Goal: Information Seeking & Learning: Check status

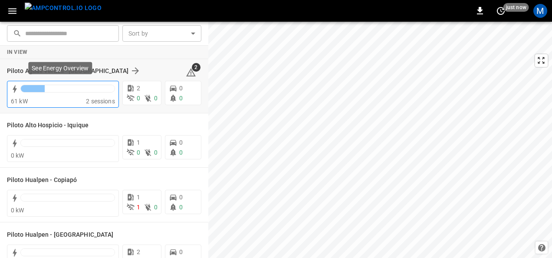
click at [97, 88] on div at bounding box center [68, 88] width 94 height 7
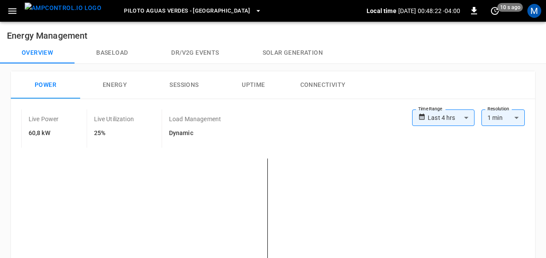
click at [160, 8] on span "Piloto Aguas Verdes - [GEOGRAPHIC_DATA]" at bounding box center [187, 11] width 127 height 10
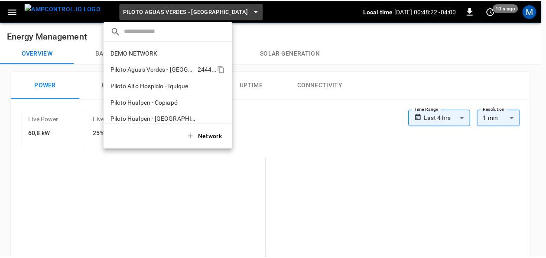
scroll to position [7, 0]
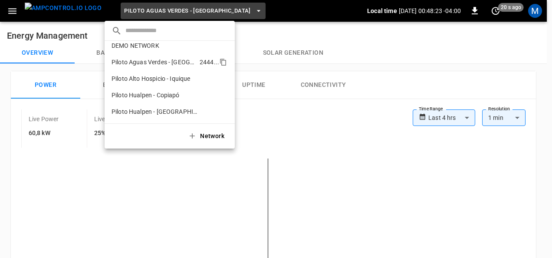
click at [174, 64] on p "Piloto Aguas Verdes - [GEOGRAPHIC_DATA]" at bounding box center [153, 62] width 85 height 9
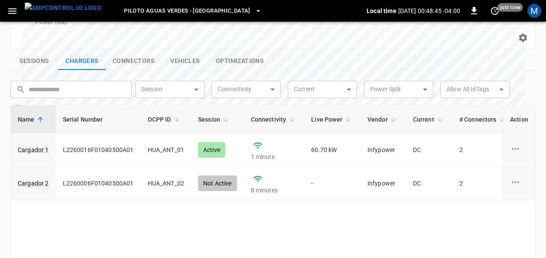
scroll to position [347, 0]
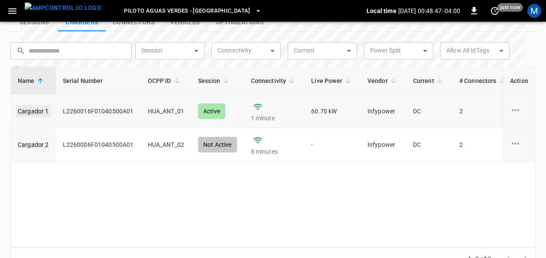
click at [36, 105] on link "Cargador 1" at bounding box center [33, 111] width 35 height 12
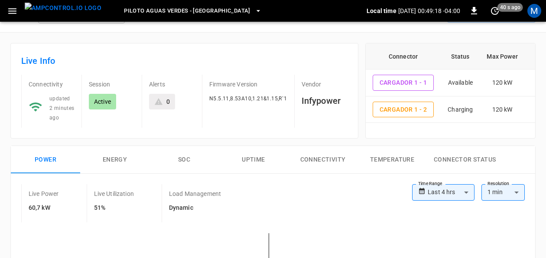
scroll to position [43, 0]
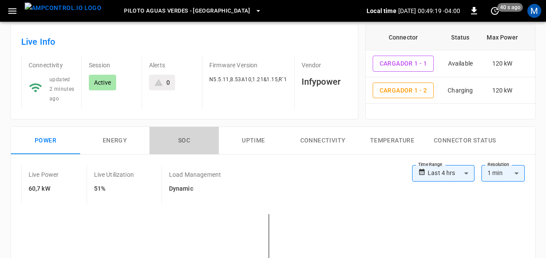
click at [192, 136] on button "SOC" at bounding box center [184, 141] width 69 height 28
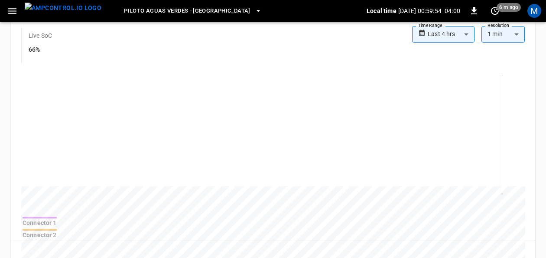
scroll to position [173, 0]
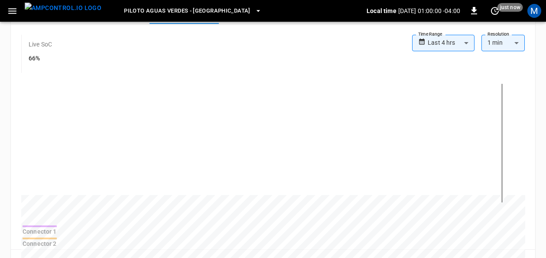
click at [499, 11] on icon "set refresh interval" at bounding box center [495, 11] width 8 height 8
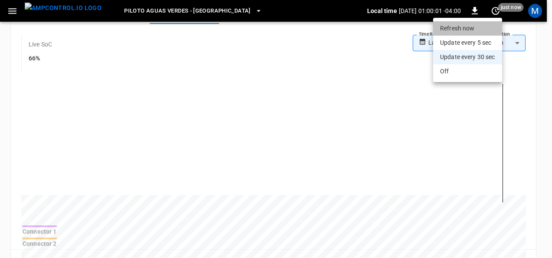
drag, startPoint x: 480, startPoint y: 28, endPoint x: 551, endPoint y: 121, distance: 116.9
click at [479, 28] on li "Refresh now" at bounding box center [467, 28] width 69 height 14
click at [487, 150] on div at bounding box center [276, 129] width 552 height 258
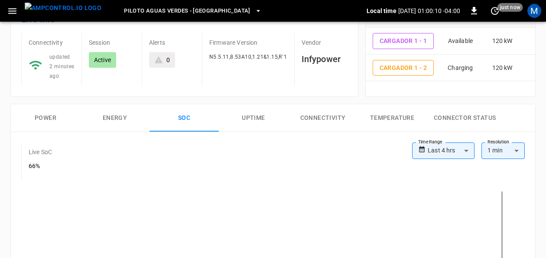
scroll to position [37, 0]
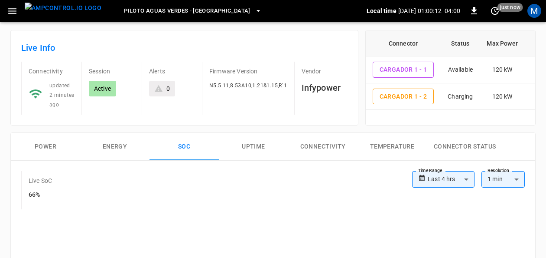
click at [52, 141] on button "Power" at bounding box center [45, 147] width 69 height 28
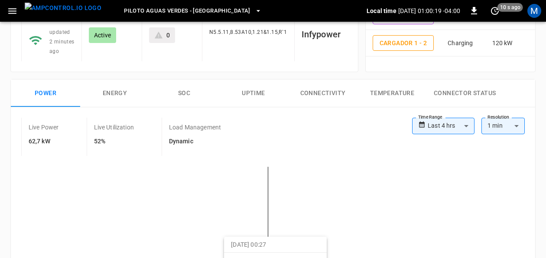
scroll to position [81, 0]
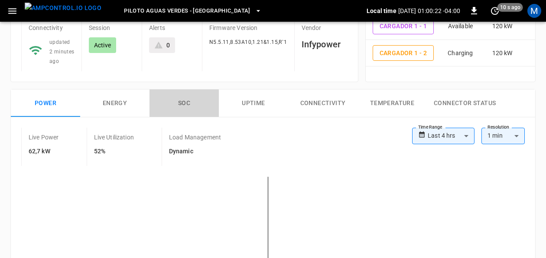
click at [186, 99] on button "SOC" at bounding box center [184, 103] width 69 height 28
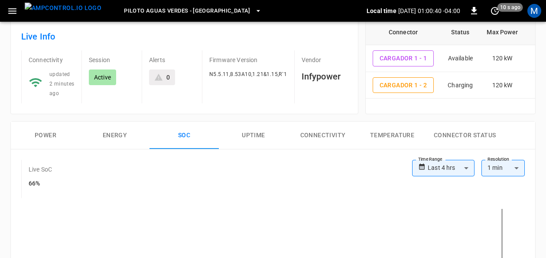
scroll to position [0, 0]
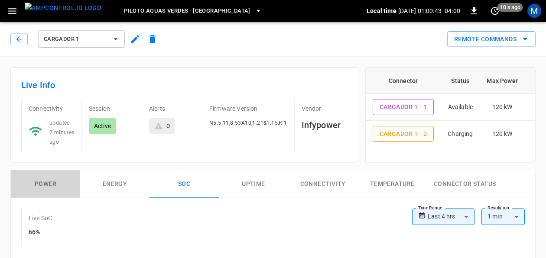
drag, startPoint x: 43, startPoint y: 176, endPoint x: 123, endPoint y: 172, distance: 79.9
click at [43, 176] on button "Power" at bounding box center [45, 184] width 69 height 28
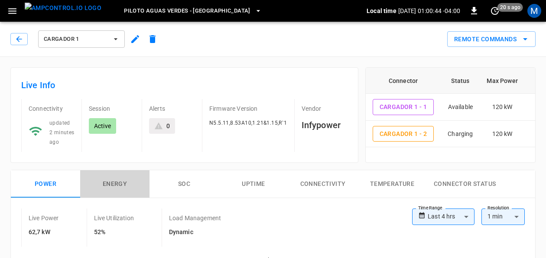
click at [134, 179] on button "Energy" at bounding box center [114, 184] width 69 height 28
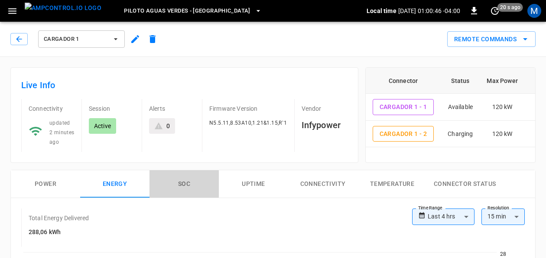
click at [186, 187] on button "SOC" at bounding box center [184, 184] width 69 height 28
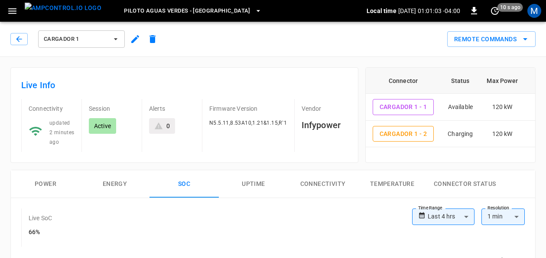
drag, startPoint x: 39, startPoint y: 179, endPoint x: 53, endPoint y: 177, distance: 14.0
click at [40, 179] on button "Power" at bounding box center [45, 184] width 69 height 28
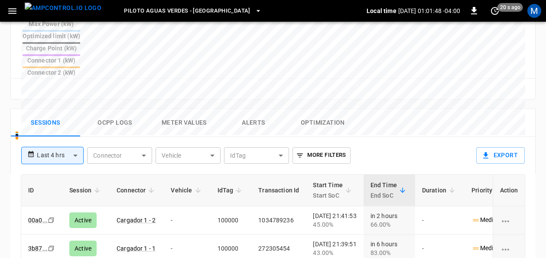
scroll to position [381, 0]
click at [124, 215] on link "Cargador 1 - 2" at bounding box center [136, 220] width 42 height 10
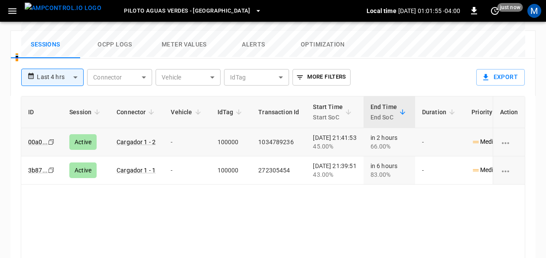
scroll to position [467, 0]
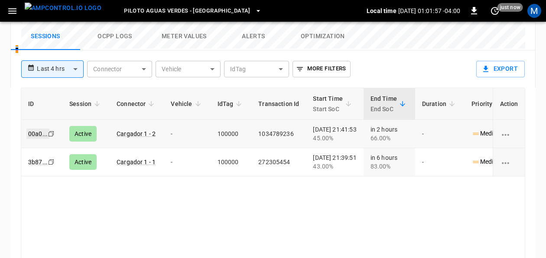
click at [37, 128] on link "00a0 ..." at bounding box center [37, 133] width 23 height 10
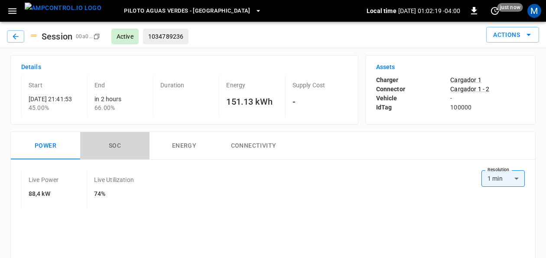
click at [115, 144] on button "SOC" at bounding box center [114, 146] width 69 height 28
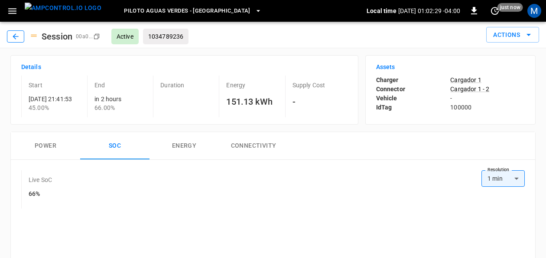
click at [13, 36] on icon "button" at bounding box center [16, 36] width 6 height 6
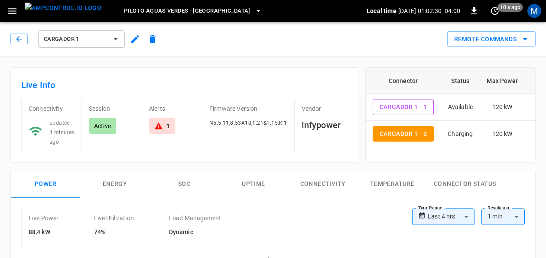
type input "**********"
drag, startPoint x: 157, startPoint y: 127, endPoint x: 308, endPoint y: 138, distance: 151.3
click at [157, 127] on icon at bounding box center [159, 125] width 8 height 7
click at [193, 15] on span "Piloto Aguas Verdes - [GEOGRAPHIC_DATA]" at bounding box center [187, 11] width 127 height 10
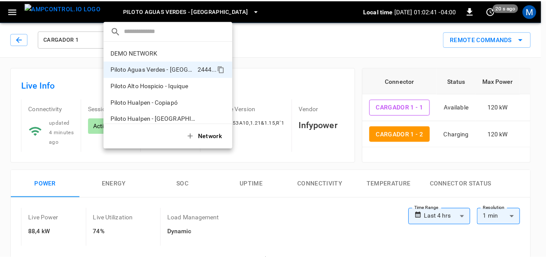
scroll to position [7, 0]
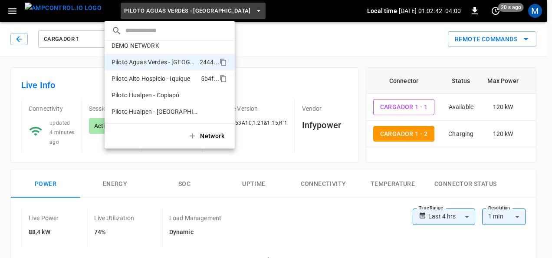
click at [174, 75] on p "Piloto Alto Hospicio - Iquique" at bounding box center [154, 78] width 86 height 9
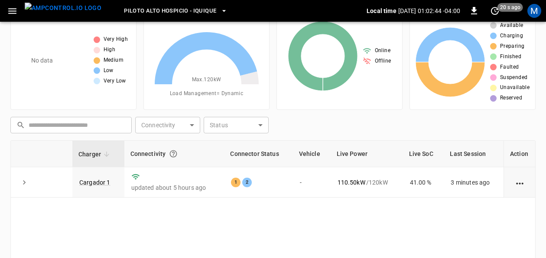
scroll to position [87, 0]
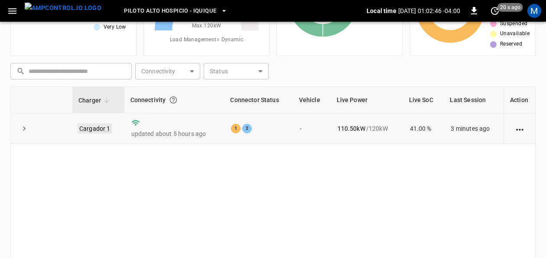
click at [86, 124] on link "Cargador 1" at bounding box center [95, 128] width 35 height 10
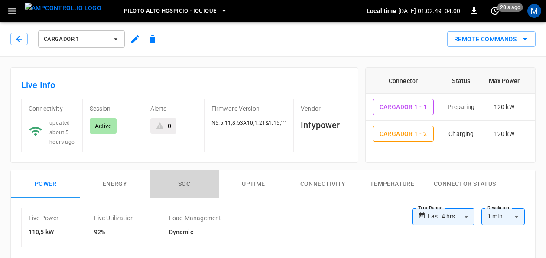
click at [188, 180] on button "SOC" at bounding box center [184, 184] width 69 height 28
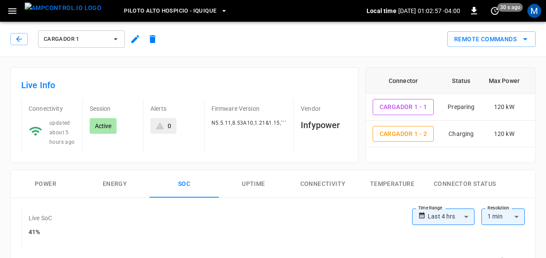
click at [114, 36] on icon "button" at bounding box center [115, 39] width 9 height 9
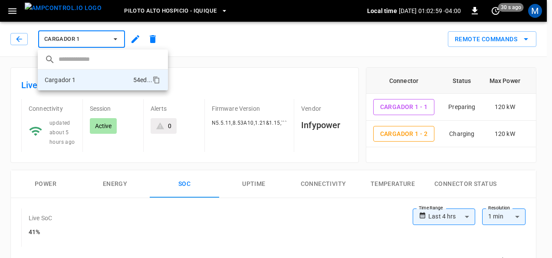
click at [186, 9] on div at bounding box center [276, 129] width 552 height 258
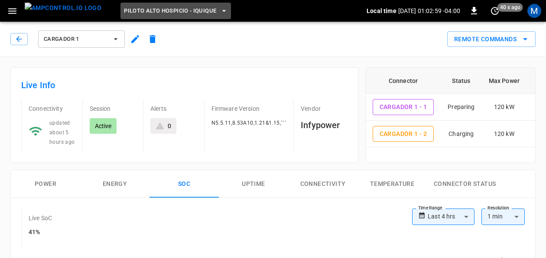
click at [188, 10] on span "Piloto Alto Hospicio - Iquique" at bounding box center [170, 11] width 92 height 10
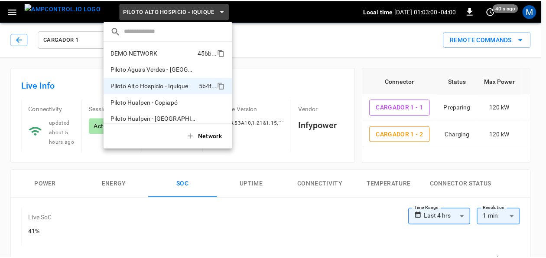
scroll to position [7, 0]
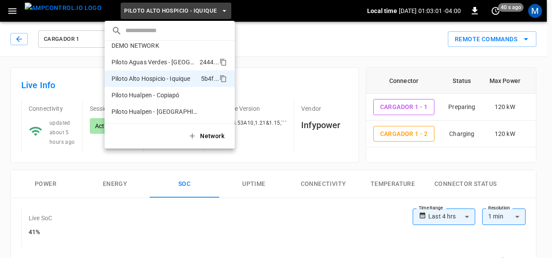
click at [163, 59] on p "Piloto Aguas Verdes - [GEOGRAPHIC_DATA]" at bounding box center [153, 62] width 85 height 9
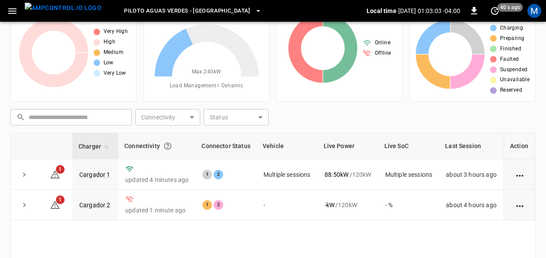
scroll to position [58, 0]
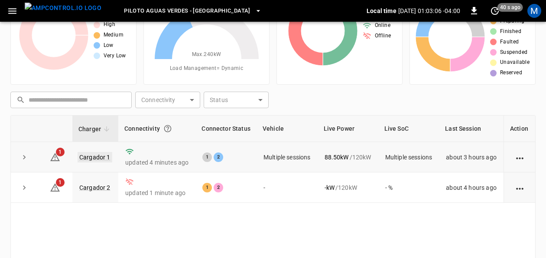
click at [95, 153] on link "Cargador 1" at bounding box center [95, 157] width 35 height 10
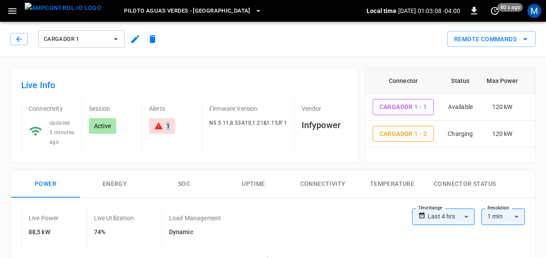
click at [171, 121] on div "Alerts 1" at bounding box center [168, 125] width 53 height 53
click at [170, 122] on div "1" at bounding box center [168, 125] width 3 height 9
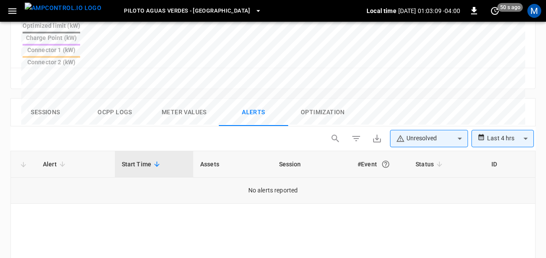
scroll to position [422, 0]
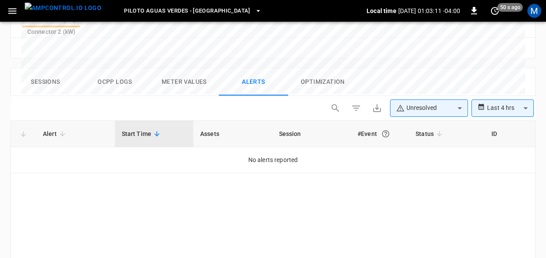
click at [50, 121] on th "Alert" at bounding box center [75, 134] width 79 height 26
click at [56, 128] on span "Alert" at bounding box center [55, 133] width 25 height 10
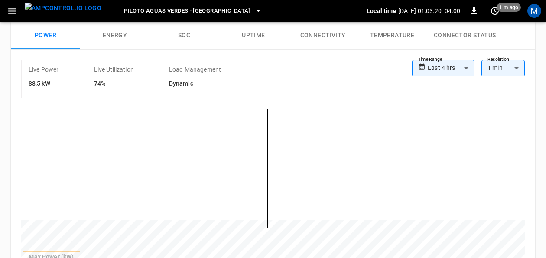
scroll to position [146, 0]
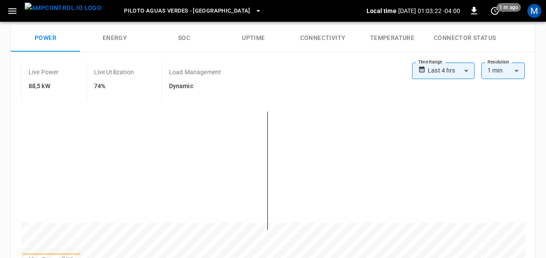
click at [187, 37] on button "SOC" at bounding box center [184, 38] width 69 height 28
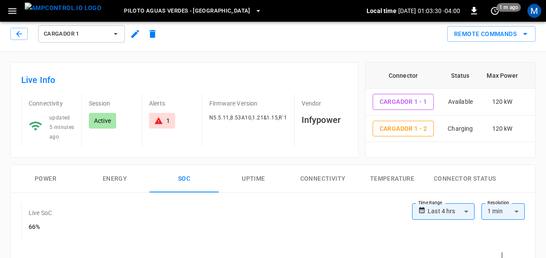
scroll to position [0, 0]
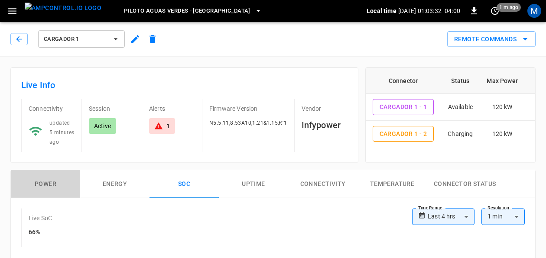
click at [36, 184] on button "Power" at bounding box center [45, 184] width 69 height 28
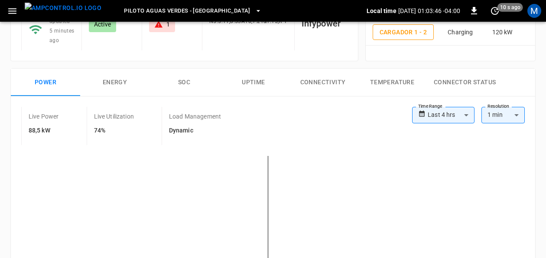
scroll to position [143, 0]
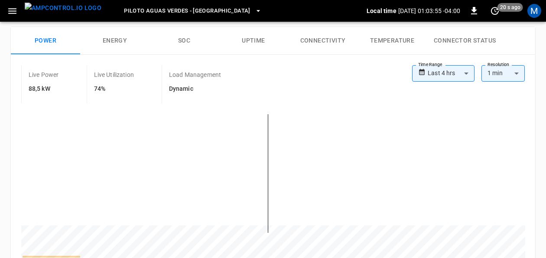
click at [490, 11] on icon "set refresh interval" at bounding box center [495, 11] width 10 height 10
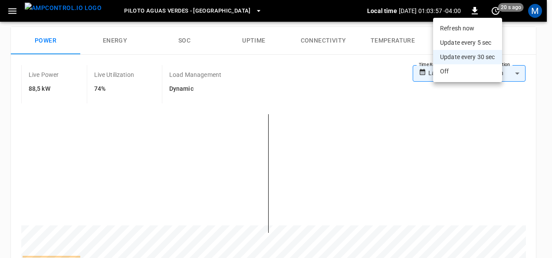
click at [465, 25] on li "Refresh now" at bounding box center [467, 28] width 69 height 14
click at [442, 31] on li "Refresh now" at bounding box center [467, 28] width 69 height 14
click at [376, 62] on div at bounding box center [276, 129] width 552 height 258
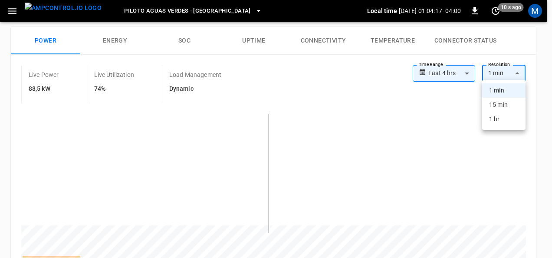
drag, startPoint x: 517, startPoint y: 70, endPoint x: 521, endPoint y: 81, distance: 11.7
click at [521, 81] on body "**********" at bounding box center [276, 225] width 552 height 736
click at [551, 107] on html "**********" at bounding box center [276, 225] width 552 height 736
click at [306, 80] on div at bounding box center [276, 129] width 552 height 258
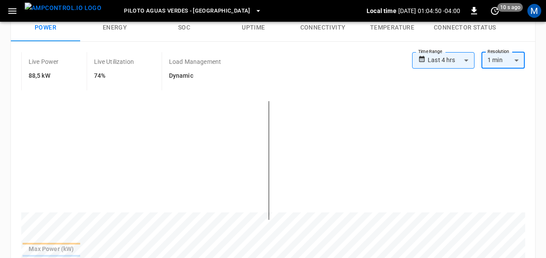
scroll to position [157, 0]
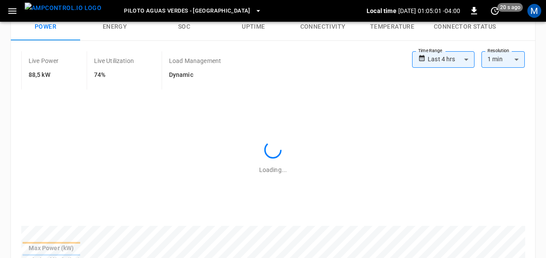
click at [288, 49] on div "**********" at bounding box center [273, 170] width 525 height 258
click at [288, 49] on div "**********" at bounding box center [273, 182] width 525 height 282
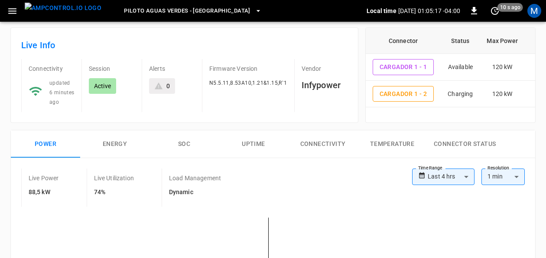
scroll to position [27, 0]
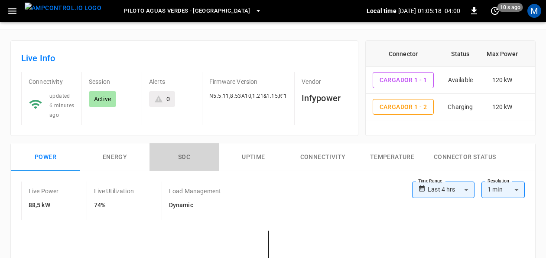
click at [182, 149] on button "SOC" at bounding box center [184, 157] width 69 height 28
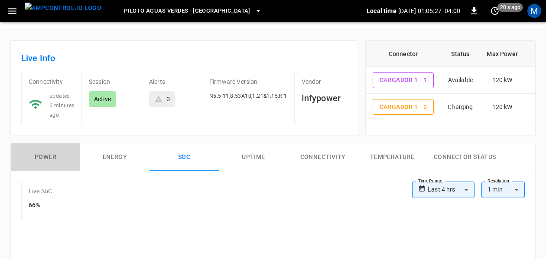
click at [55, 150] on button "Power" at bounding box center [45, 157] width 69 height 28
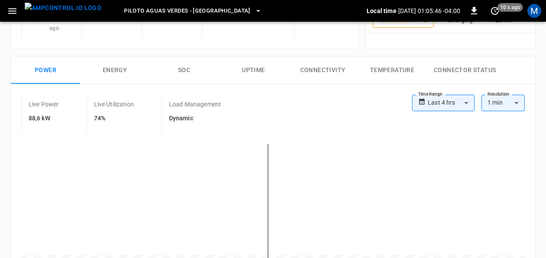
scroll to position [112, 0]
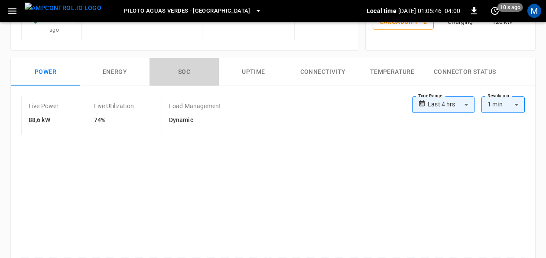
click at [188, 76] on button "SOC" at bounding box center [184, 72] width 69 height 28
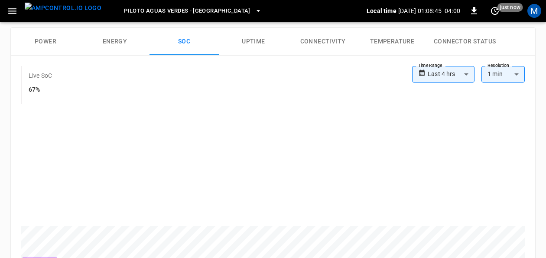
scroll to position [0, 0]
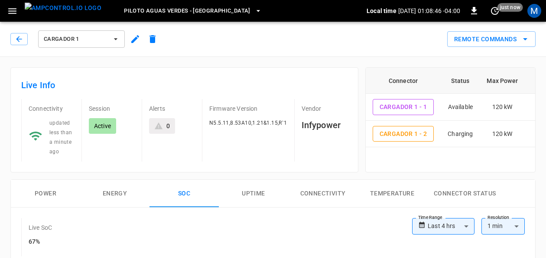
drag, startPoint x: 55, startPoint y: 193, endPoint x: 60, endPoint y: 191, distance: 4.9
click at [54, 193] on button "Power" at bounding box center [45, 194] width 69 height 28
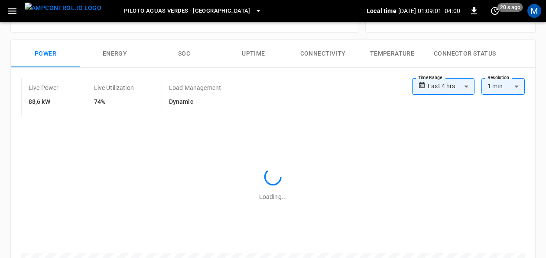
scroll to position [169, 0]
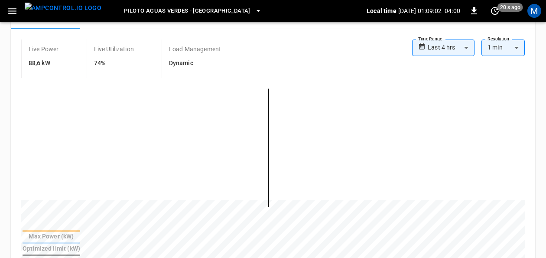
click at [468, 49] on body "**********" at bounding box center [273, 199] width 546 height 736
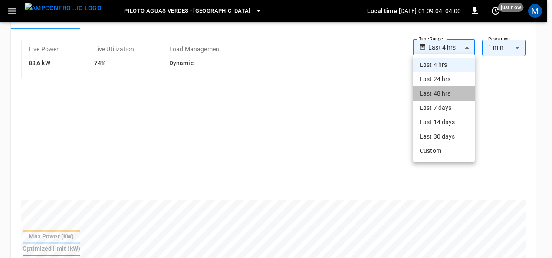
click at [451, 96] on li "Last 48 hrs" at bounding box center [443, 93] width 62 height 14
type input "**********"
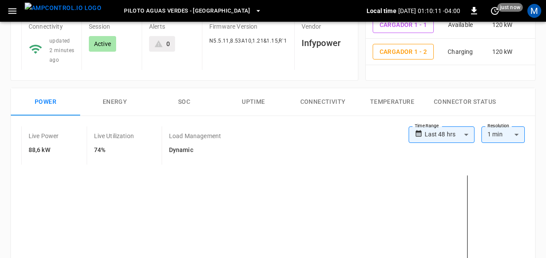
scroll to position [125, 0]
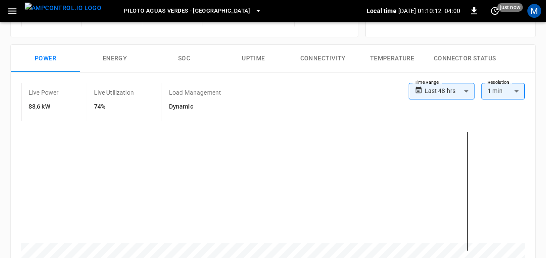
drag, startPoint x: 546, startPoint y: 77, endPoint x: 551, endPoint y: 88, distance: 12.6
click at [546, 97] on html "**********" at bounding box center [273, 243] width 546 height 736
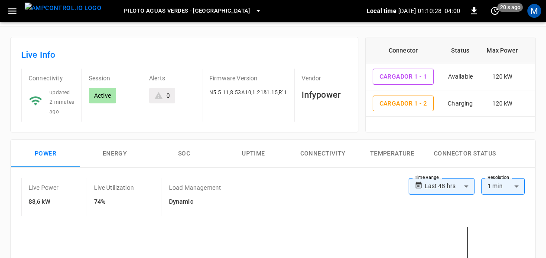
scroll to position [0, 0]
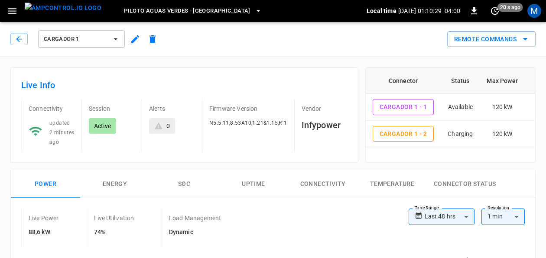
click at [117, 40] on icon "button" at bounding box center [115, 39] width 9 height 9
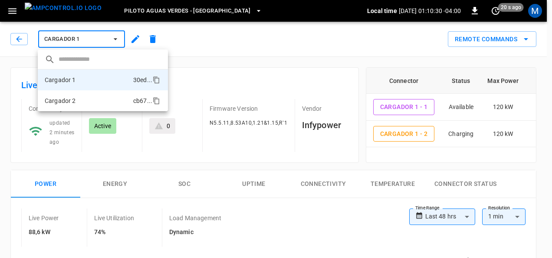
click at [74, 101] on p "Cargador 2" at bounding box center [60, 100] width 31 height 9
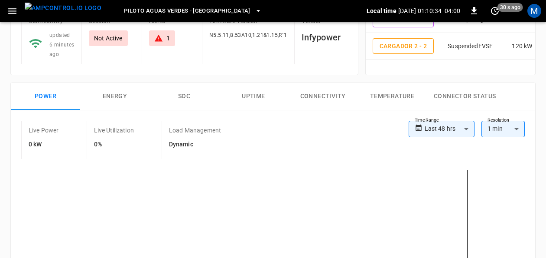
scroll to position [87, 0]
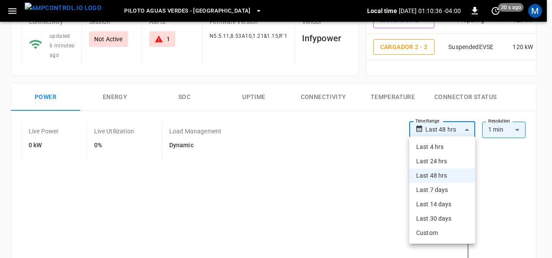
drag, startPoint x: 457, startPoint y: 149, endPoint x: 451, endPoint y: 149, distance: 6.1
click at [457, 149] on li "Last 4 hrs" at bounding box center [442, 147] width 66 height 14
type input "**********"
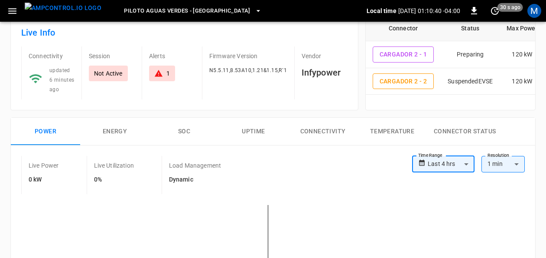
scroll to position [42, 0]
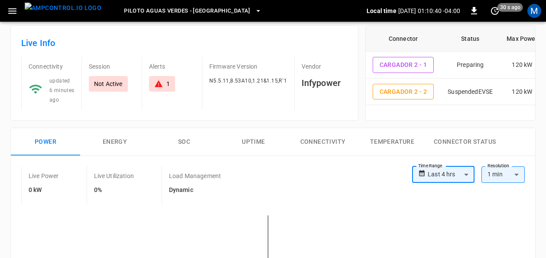
click at [183, 134] on button "SOC" at bounding box center [184, 142] width 69 height 28
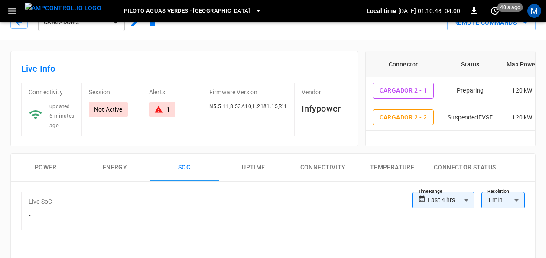
scroll to position [0, 0]
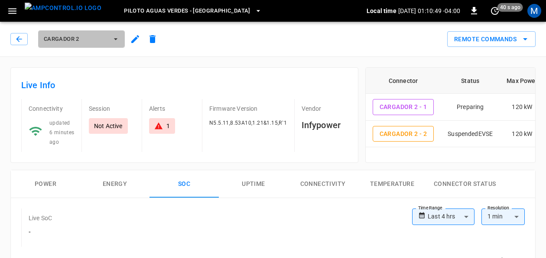
click at [109, 36] on button "Cargador 2" at bounding box center [81, 38] width 87 height 17
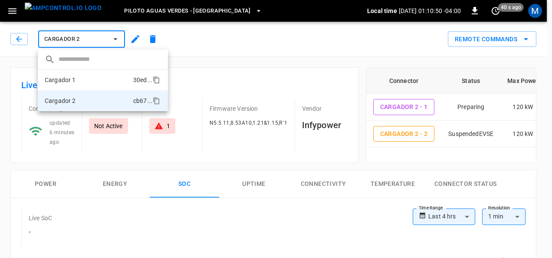
click at [110, 82] on li "Cargador 1 30ed ..." at bounding box center [103, 79] width 130 height 21
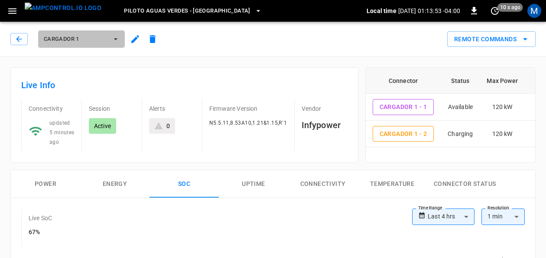
click at [109, 41] on button "Cargador 1" at bounding box center [81, 38] width 87 height 17
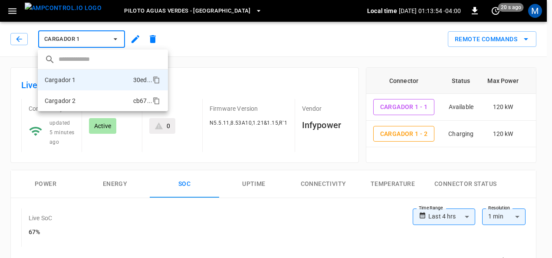
click at [80, 92] on li "Cargador 2 cb67 ..." at bounding box center [103, 100] width 130 height 21
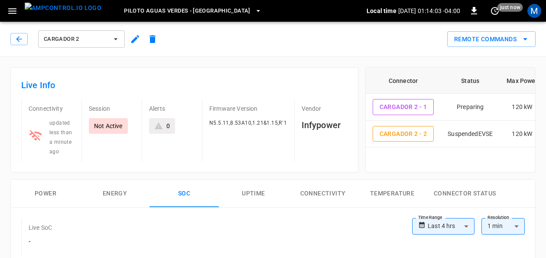
click at [102, 42] on span "Cargador 2" at bounding box center [76, 39] width 64 height 10
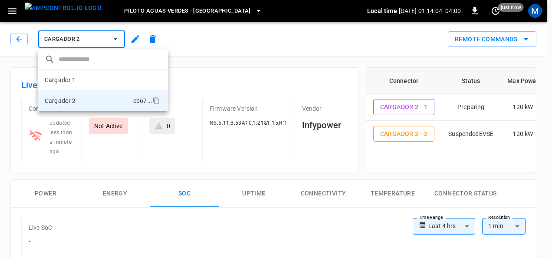
click at [88, 77] on li "Cargador 1 30ed ..." at bounding box center [103, 79] width 130 height 21
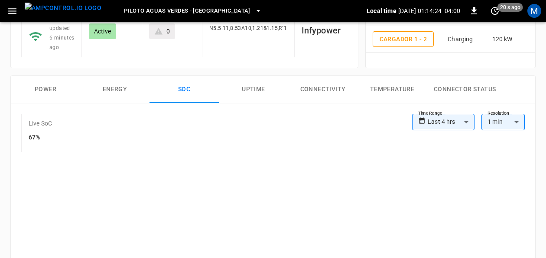
scroll to position [95, 0]
click at [50, 84] on button "Power" at bounding box center [45, 89] width 69 height 28
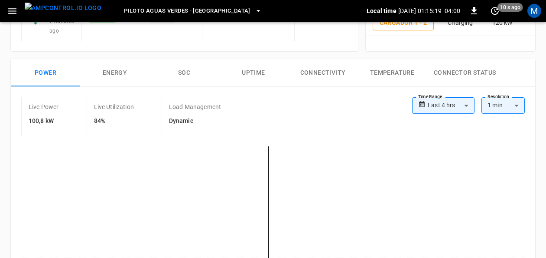
scroll to position [112, 0]
click at [111, 74] on button "Energy" at bounding box center [114, 72] width 69 height 28
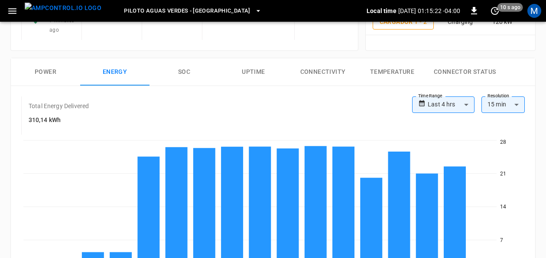
click at [192, 72] on button "SOC" at bounding box center [184, 72] width 69 height 28
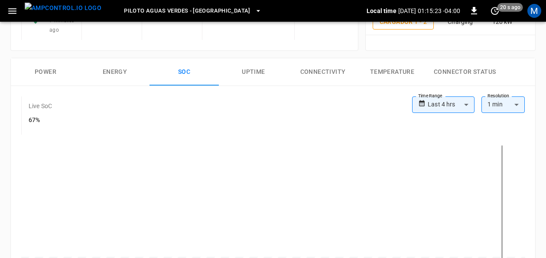
click at [249, 69] on button "Uptime" at bounding box center [253, 72] width 69 height 28
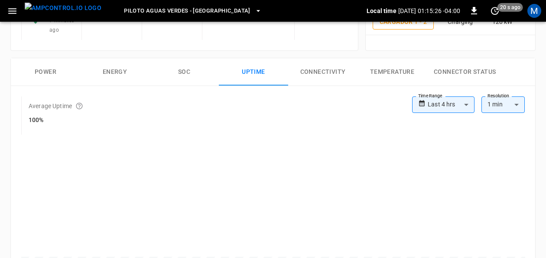
click at [324, 74] on button "Connectivity" at bounding box center [322, 72] width 69 height 28
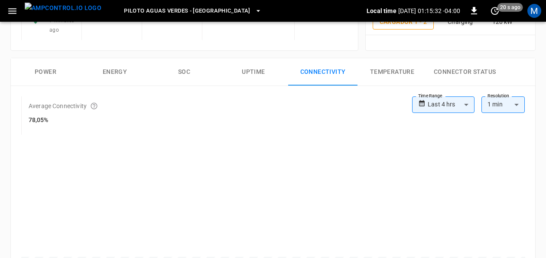
click at [409, 70] on button "Temperature" at bounding box center [392, 72] width 69 height 28
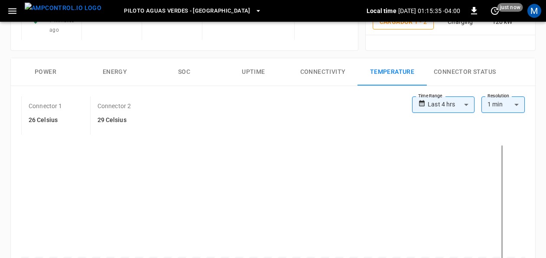
click at [453, 69] on button "Connector Status" at bounding box center [465, 72] width 76 height 28
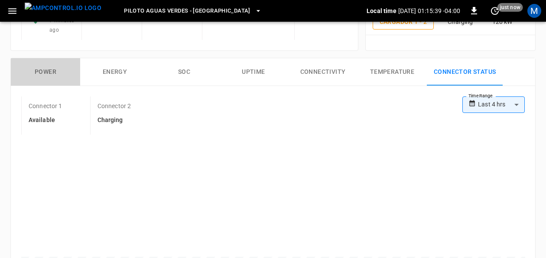
click at [39, 73] on button "Power" at bounding box center [45, 72] width 69 height 28
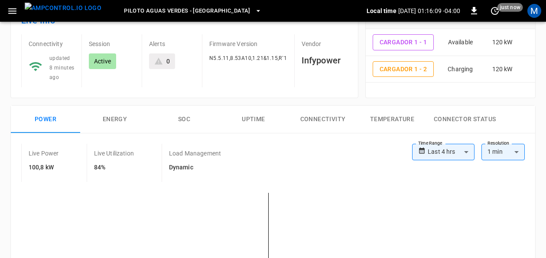
scroll to position [87, 0]
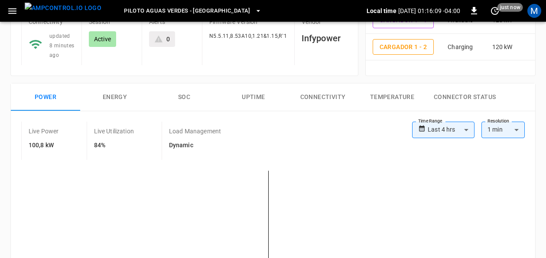
click at [112, 95] on button "Energy" at bounding box center [114, 97] width 69 height 28
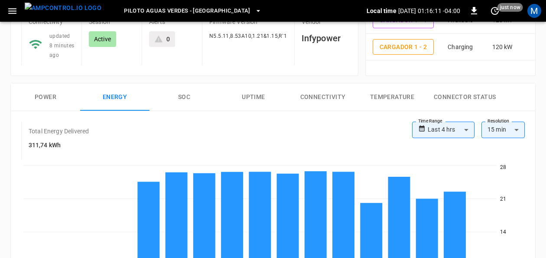
click at [189, 97] on button "SOC" at bounding box center [184, 97] width 69 height 28
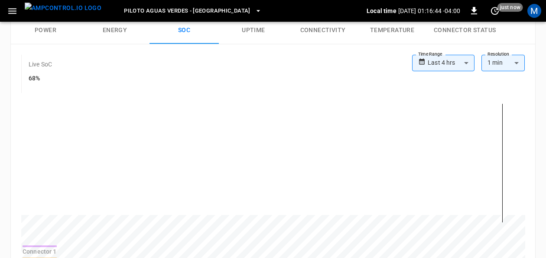
scroll to position [127, 0]
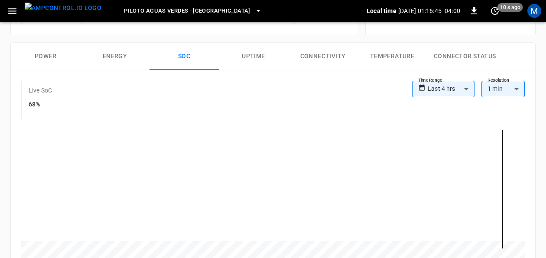
click at [119, 54] on button "Energy" at bounding box center [114, 56] width 69 height 28
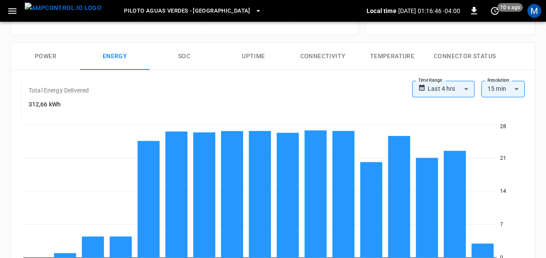
click at [193, 70] on div "**********" at bounding box center [273, 190] width 525 height 240
click at [178, 54] on button "SOC" at bounding box center [184, 56] width 69 height 28
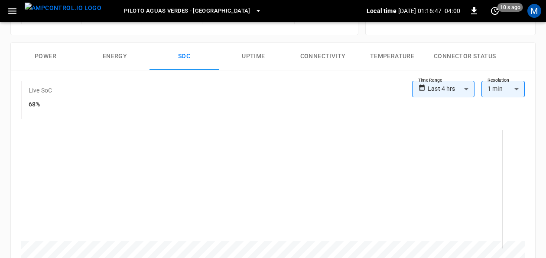
click at [244, 60] on button "Uptime" at bounding box center [253, 56] width 69 height 28
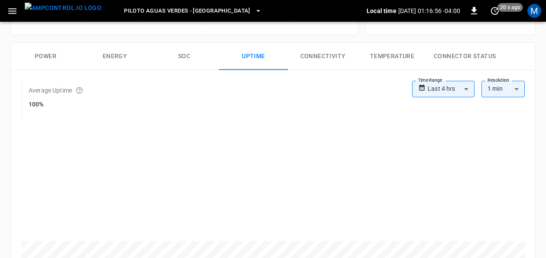
drag, startPoint x: 32, startPoint y: 50, endPoint x: 124, endPoint y: 54, distance: 92.0
click at [32, 50] on button "Power" at bounding box center [45, 56] width 69 height 28
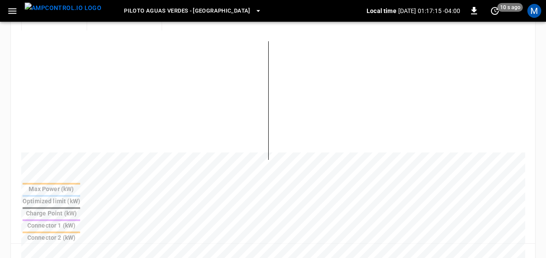
scroll to position [205, 0]
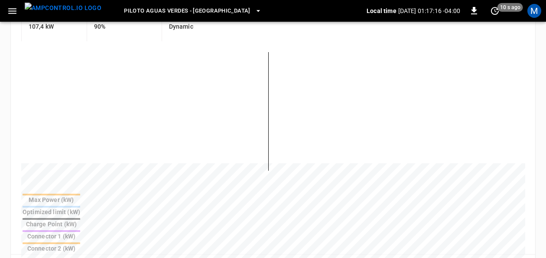
drag, startPoint x: 535, startPoint y: 126, endPoint x: 535, endPoint y: 110, distance: 15.6
click at [535, 110] on div "Max Power (kW) Optimized limit (kW) Charge Point (kW) Connector 1 (kW) Connecto…" at bounding box center [273, 149] width 525 height 209
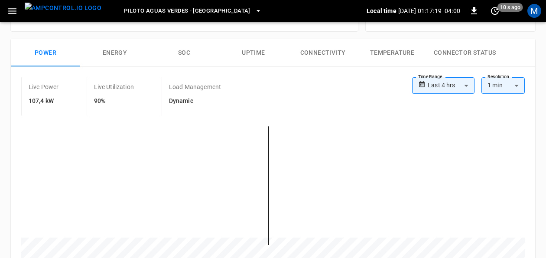
scroll to position [129, 0]
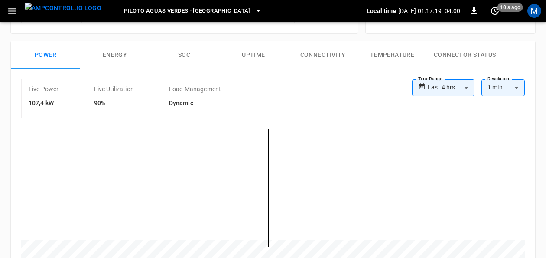
click at [192, 54] on button "SOC" at bounding box center [184, 55] width 69 height 28
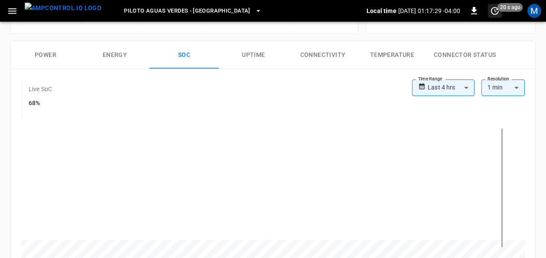
click at [495, 13] on icon "set refresh interval" at bounding box center [495, 11] width 10 height 10
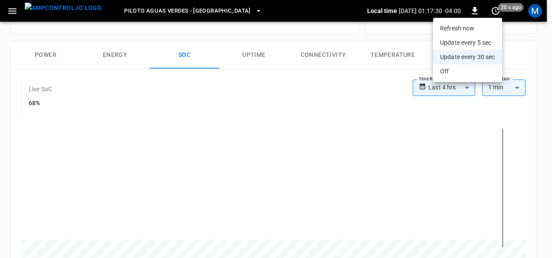
click at [464, 28] on li "Refresh now" at bounding box center [467, 28] width 69 height 14
click at [535, 179] on div at bounding box center [276, 129] width 552 height 258
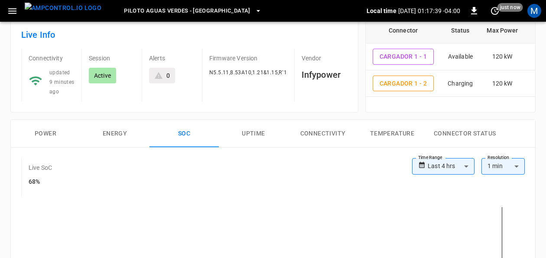
scroll to position [51, 0]
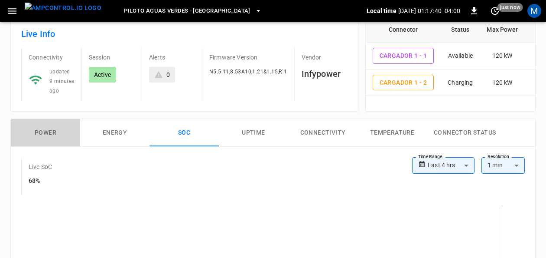
drag, startPoint x: 46, startPoint y: 129, endPoint x: 72, endPoint y: 123, distance: 27.2
click at [45, 129] on button "Power" at bounding box center [45, 133] width 69 height 28
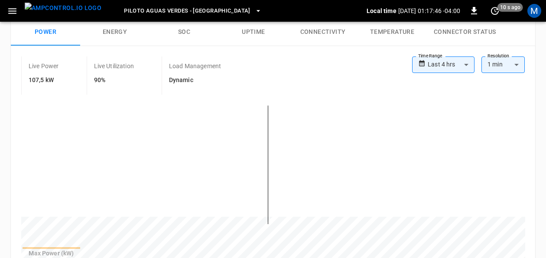
scroll to position [150, 0]
click at [497, 14] on icon "set refresh interval" at bounding box center [495, 11] width 8 height 8
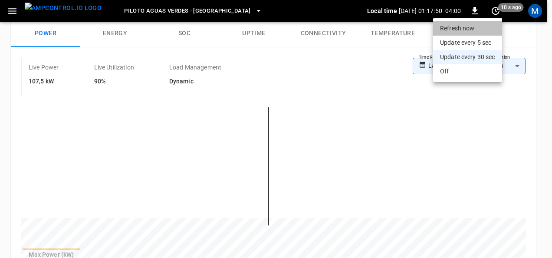
click at [462, 24] on li "Refresh now" at bounding box center [467, 28] width 69 height 14
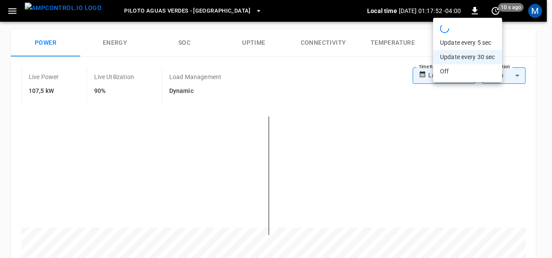
click at [352, 108] on div at bounding box center [276, 129] width 552 height 258
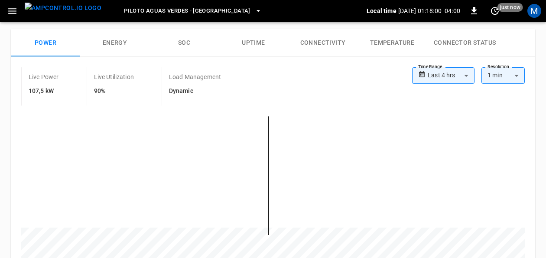
click at [176, 46] on button "SOC" at bounding box center [184, 43] width 69 height 28
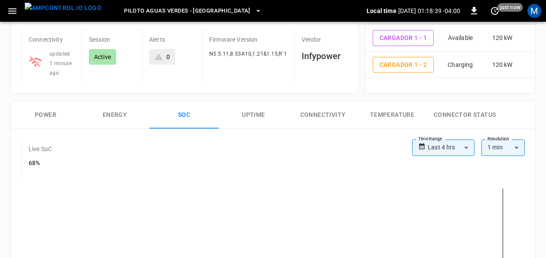
scroll to position [67, 0]
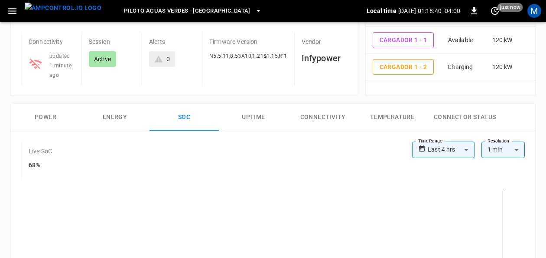
click at [41, 118] on button "Power" at bounding box center [45, 117] width 69 height 28
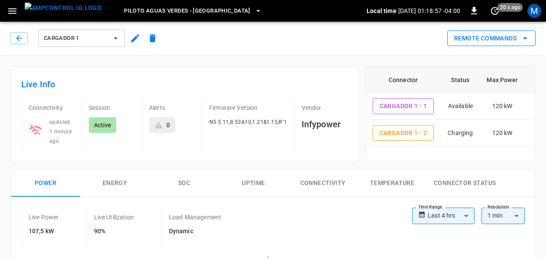
scroll to position [0, 0]
click at [493, 10] on icon "set refresh interval" at bounding box center [495, 11] width 10 height 10
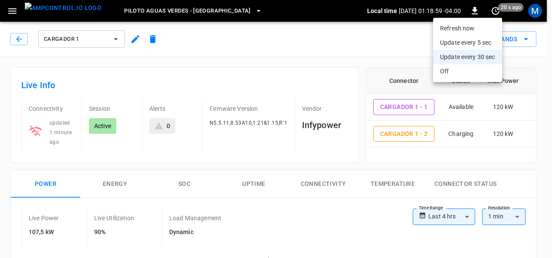
click at [464, 30] on li "Refresh now" at bounding box center [467, 28] width 69 height 14
click at [232, 151] on div at bounding box center [276, 129] width 552 height 258
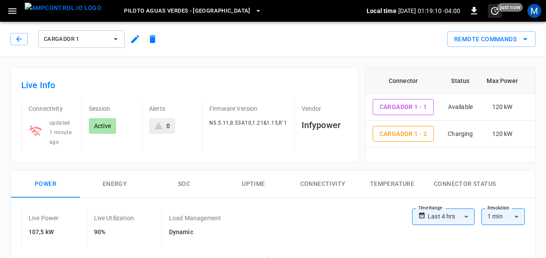
click at [493, 8] on icon "set refresh interval" at bounding box center [495, 11] width 8 height 8
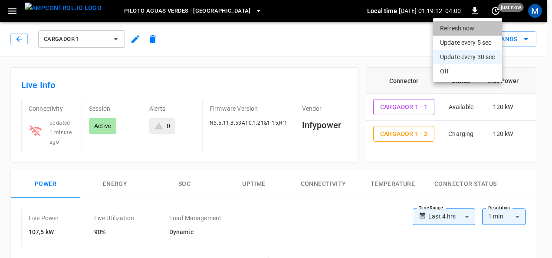
click at [483, 29] on li "Refresh now" at bounding box center [467, 28] width 69 height 14
click at [288, 146] on div at bounding box center [276, 129] width 552 height 258
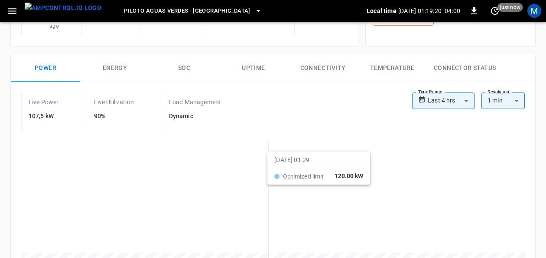
scroll to position [130, 0]
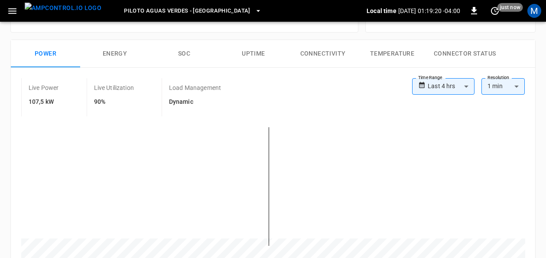
click at [181, 50] on button "SOC" at bounding box center [184, 54] width 69 height 28
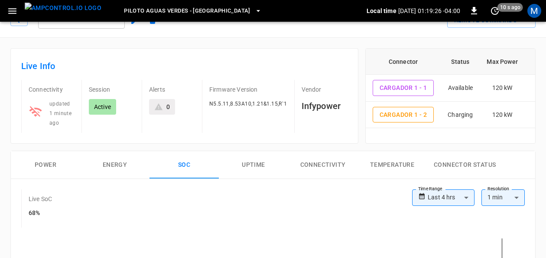
scroll to position [0, 0]
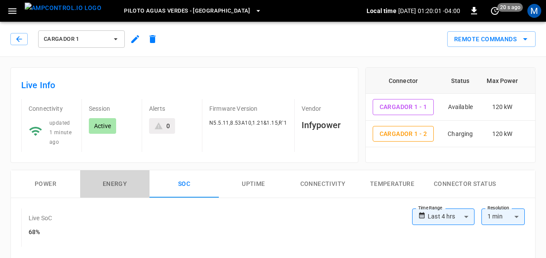
click at [114, 189] on button "Energy" at bounding box center [114, 184] width 69 height 28
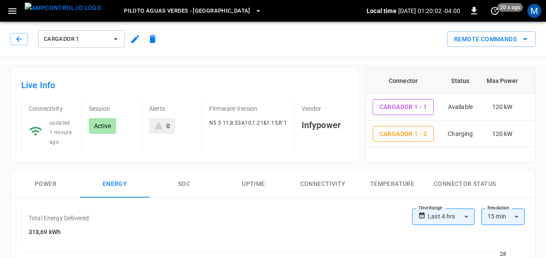
click at [54, 185] on button "Power" at bounding box center [45, 184] width 69 height 28
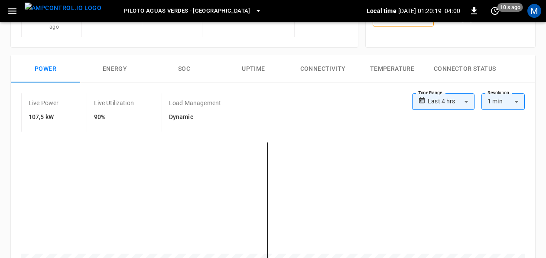
scroll to position [108, 0]
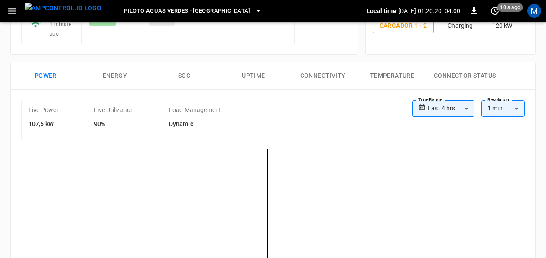
click at [194, 75] on button "SOC" at bounding box center [184, 76] width 69 height 28
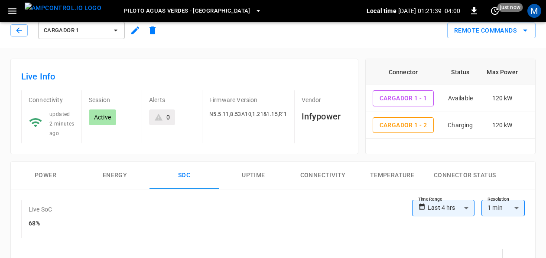
scroll to position [0, 0]
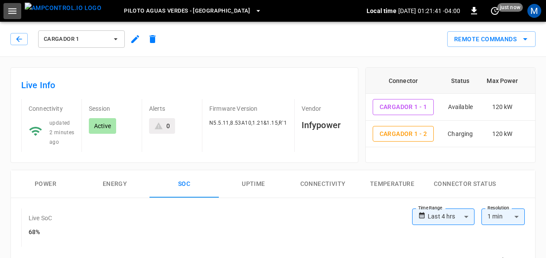
click at [13, 8] on icon "button" at bounding box center [12, 11] width 11 height 11
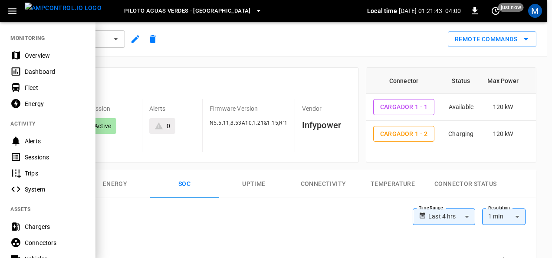
click at [164, 72] on div at bounding box center [276, 129] width 552 height 258
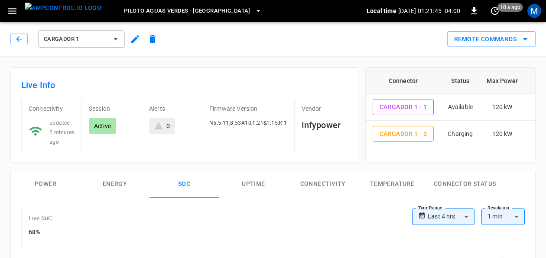
scroll to position [43, 0]
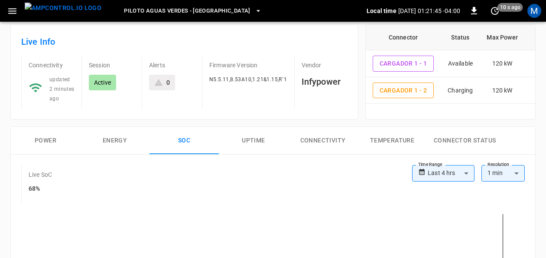
click at [49, 133] on button "Power" at bounding box center [45, 141] width 69 height 28
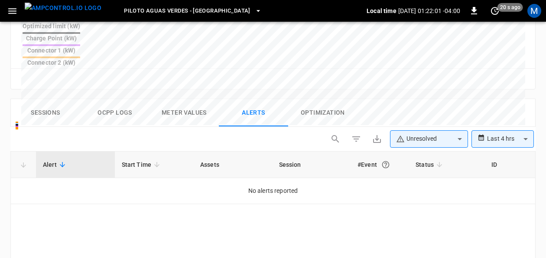
scroll to position [390, 0]
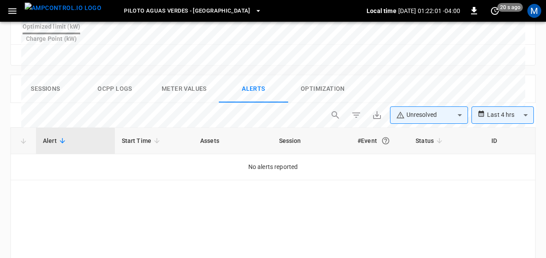
click at [114, 75] on button "Ocpp logs" at bounding box center [114, 89] width 69 height 28
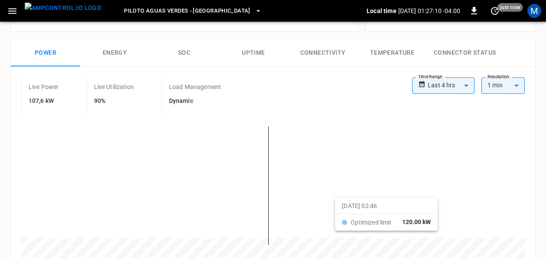
scroll to position [130, 0]
click at [186, 54] on button "SOC" at bounding box center [184, 54] width 69 height 28
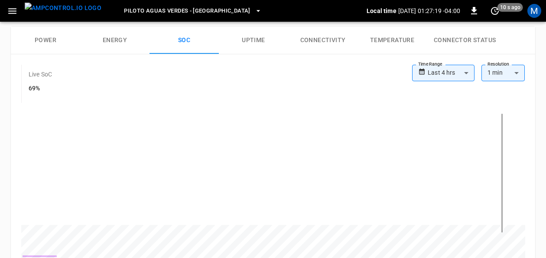
scroll to position [102, 0]
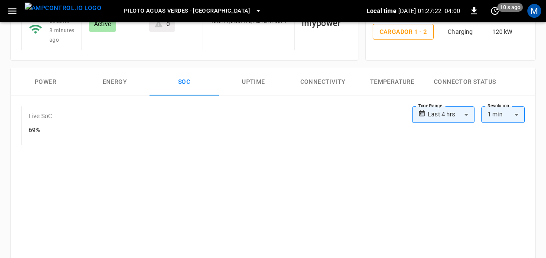
click at [41, 80] on button "Power" at bounding box center [45, 82] width 69 height 28
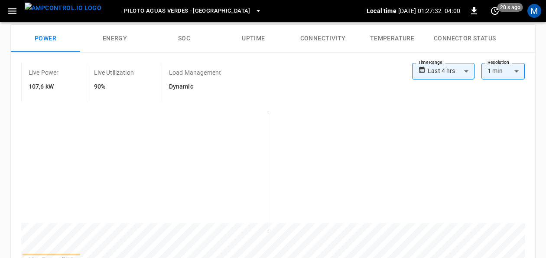
scroll to position [5356, 0]
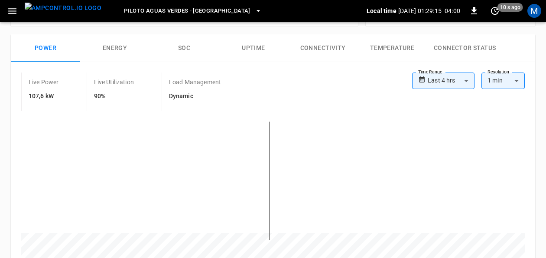
click at [187, 47] on button "SOC" at bounding box center [184, 48] width 69 height 28
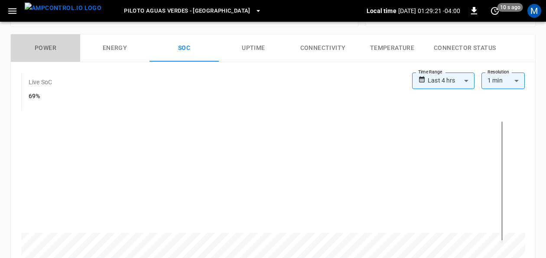
click at [35, 49] on button "Power" at bounding box center [45, 48] width 69 height 28
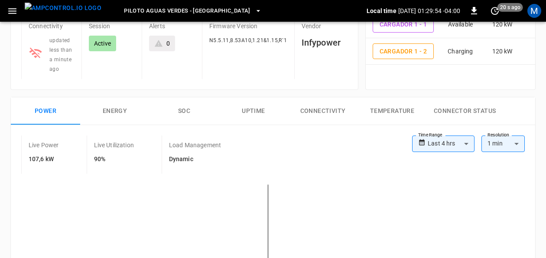
scroll to position [82, 0]
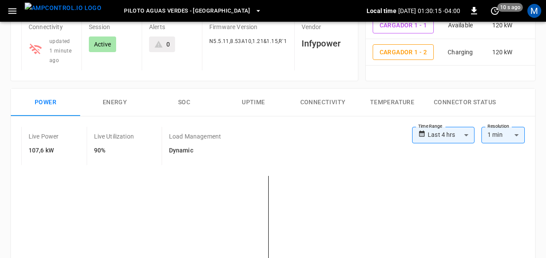
click at [311, 97] on button "Connectivity" at bounding box center [322, 102] width 69 height 28
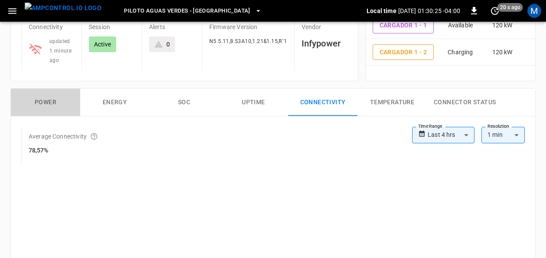
click at [36, 95] on button "Power" at bounding box center [45, 102] width 69 height 28
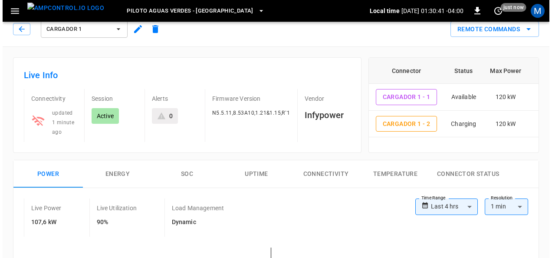
scroll to position [0, 0]
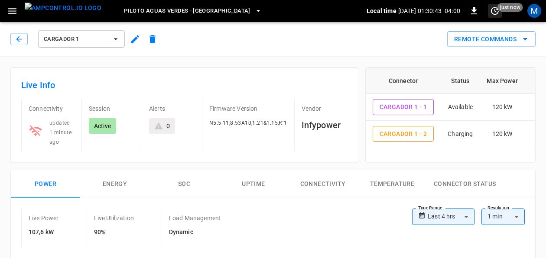
click at [495, 10] on icon "set refresh interval" at bounding box center [495, 11] width 8 height 8
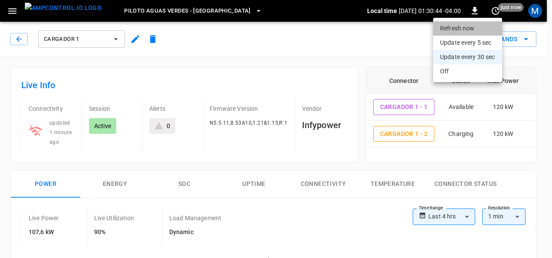
click at [464, 32] on li "Refresh now" at bounding box center [467, 28] width 69 height 14
click at [193, 8] on div at bounding box center [276, 129] width 552 height 258
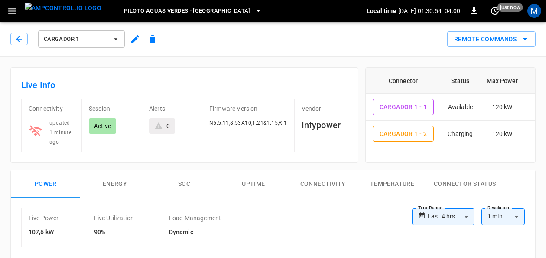
click at [257, 10] on icon "button" at bounding box center [258, 11] width 3 height 2
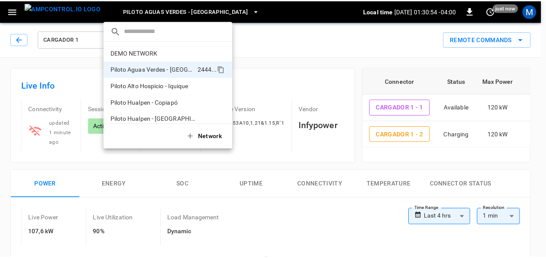
scroll to position [7, 0]
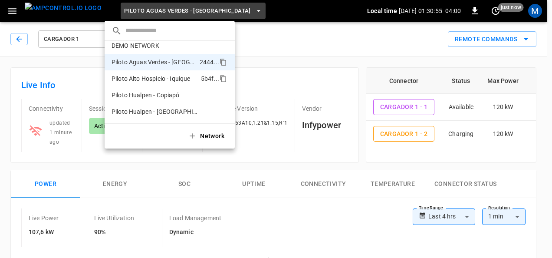
click at [184, 83] on li "Piloto Alto Hospicio - Iquique 5b4f ..." at bounding box center [170, 78] width 130 height 16
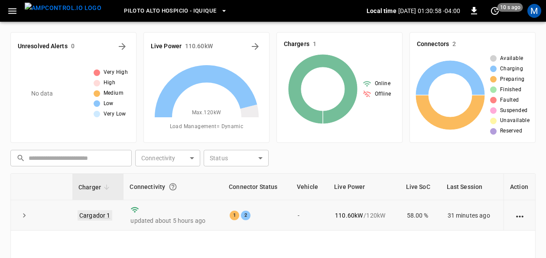
click at [93, 213] on link "Cargador 1" at bounding box center [95, 215] width 35 height 10
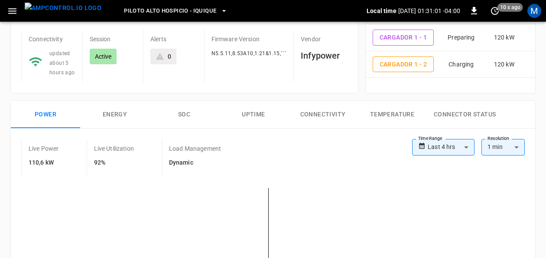
scroll to position [130, 0]
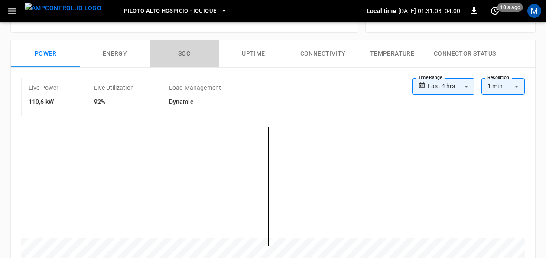
click at [192, 51] on button "SOC" at bounding box center [184, 54] width 69 height 28
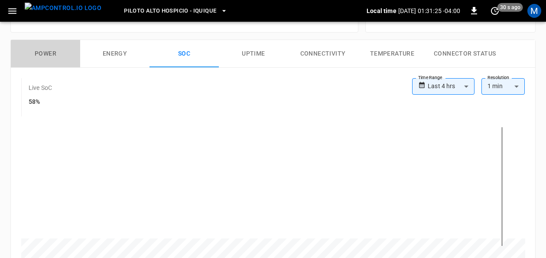
drag, startPoint x: 40, startPoint y: 52, endPoint x: 53, endPoint y: 53, distance: 13.5
click at [39, 52] on button "Power" at bounding box center [45, 54] width 69 height 28
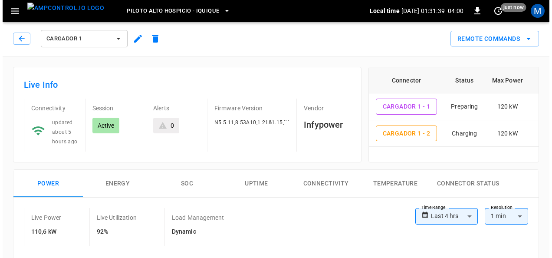
scroll to position [0, 0]
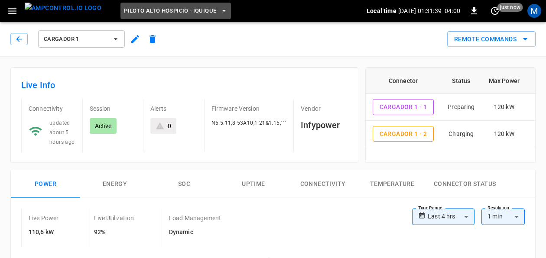
click at [201, 11] on button "Piloto Alto Hospicio - Iquique" at bounding box center [176, 11] width 111 height 17
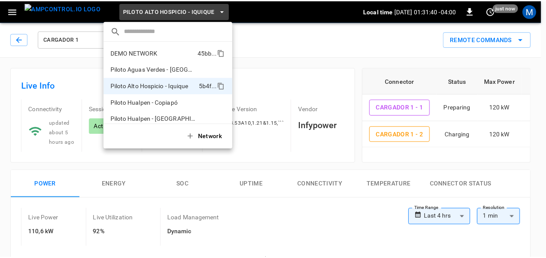
scroll to position [7, 0]
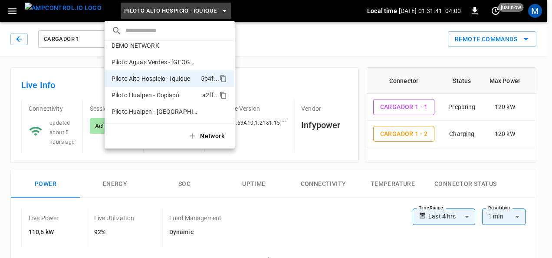
click at [179, 98] on p "Piloto Hualpen - Copiapó" at bounding box center [154, 95] width 87 height 9
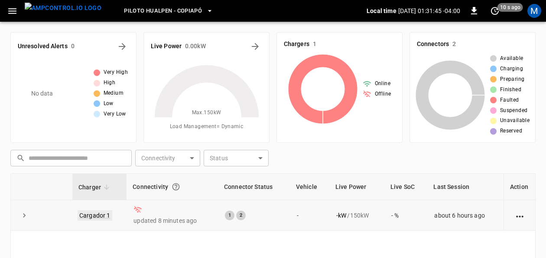
click at [100, 212] on link "Cargador 1" at bounding box center [95, 215] width 35 height 10
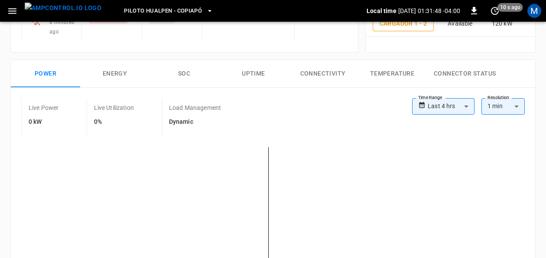
scroll to position [130, 0]
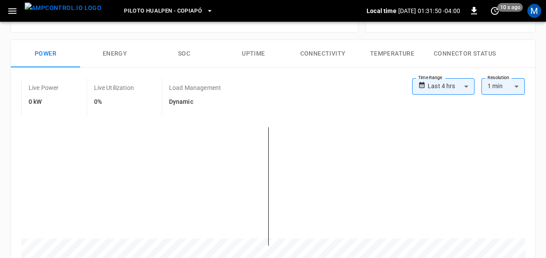
click at [181, 50] on button "SOC" at bounding box center [184, 54] width 69 height 28
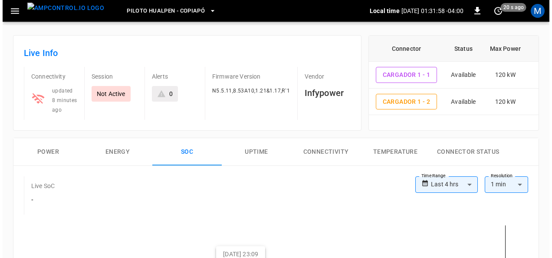
scroll to position [0, 0]
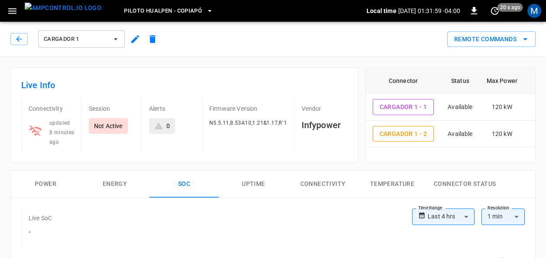
click at [184, 10] on span "Piloto Hualpen - Copiapó" at bounding box center [163, 11] width 78 height 10
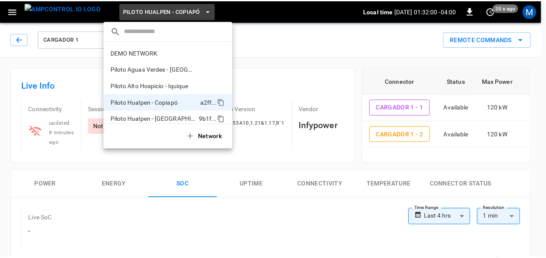
scroll to position [7, 0]
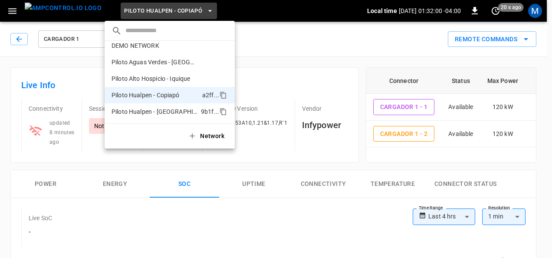
click at [178, 108] on p "Piloto Hualpen - [GEOGRAPHIC_DATA]" at bounding box center [154, 111] width 86 height 9
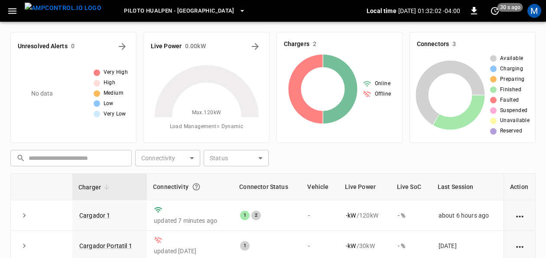
scroll to position [43, 0]
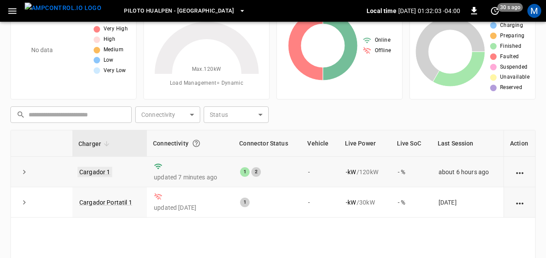
click at [106, 171] on link "Cargador 1" at bounding box center [95, 172] width 35 height 10
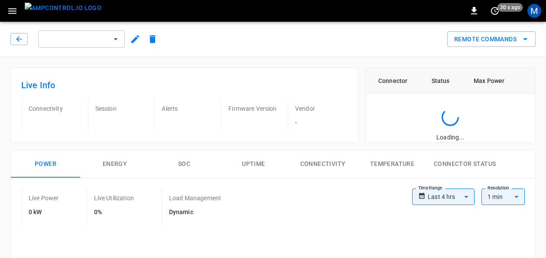
click at [186, 163] on button "SOC" at bounding box center [184, 164] width 69 height 28
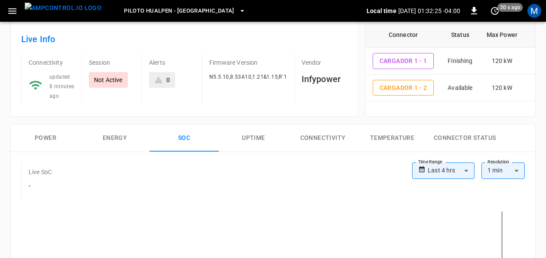
scroll to position [34, 0]
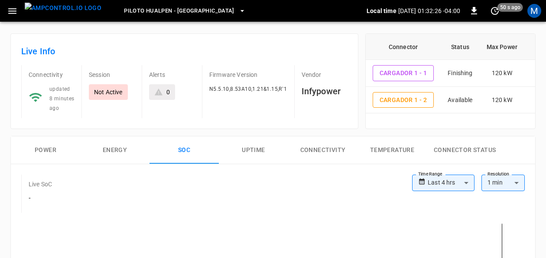
click at [43, 152] on button "Power" at bounding box center [45, 150] width 69 height 28
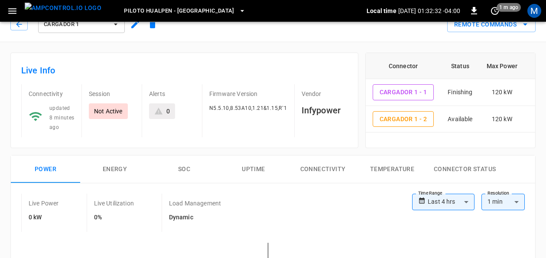
scroll to position [0, 0]
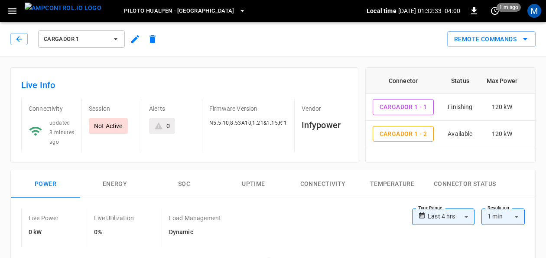
click at [114, 43] on button "Cargador 1" at bounding box center [81, 38] width 87 height 17
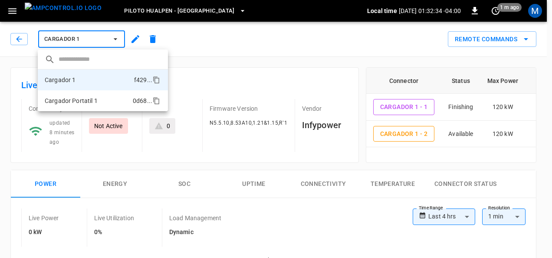
click at [89, 99] on p "Cargador Portatil 1" at bounding box center [71, 100] width 53 height 9
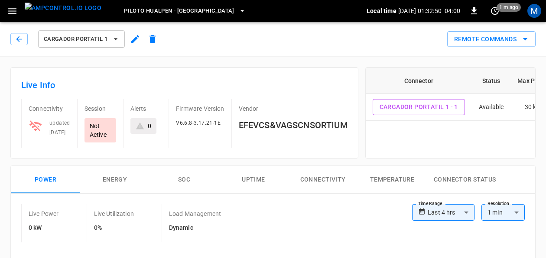
click at [179, 10] on span "Piloto Hualpen - [GEOGRAPHIC_DATA]" at bounding box center [179, 11] width 111 height 10
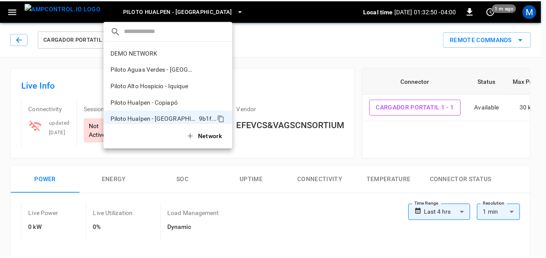
scroll to position [7, 0]
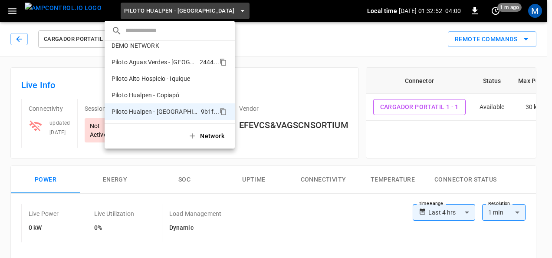
click at [174, 60] on p "Piloto Aguas Verdes - [GEOGRAPHIC_DATA]" at bounding box center [153, 62] width 85 height 9
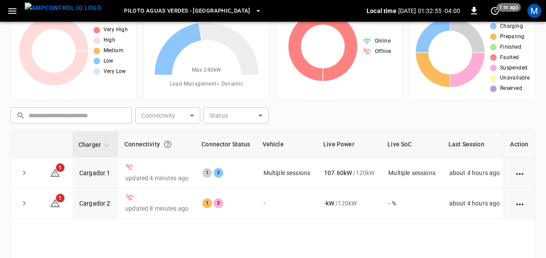
scroll to position [43, 0]
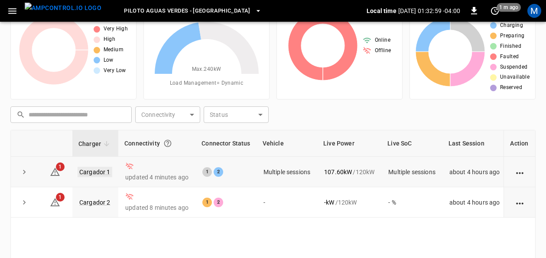
click at [93, 169] on link "Cargador 1" at bounding box center [95, 172] width 35 height 10
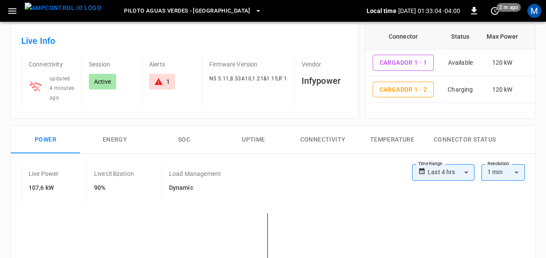
scroll to position [43, 0]
click at [183, 140] on button "SOC" at bounding box center [184, 141] width 69 height 28
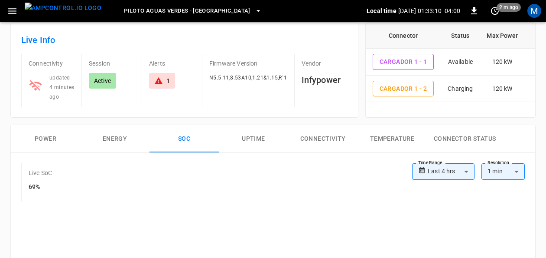
scroll to position [12, 0]
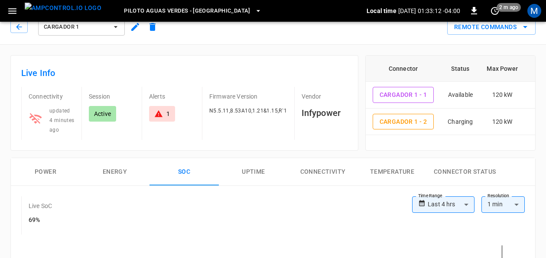
click at [46, 170] on button "Power" at bounding box center [45, 172] width 69 height 28
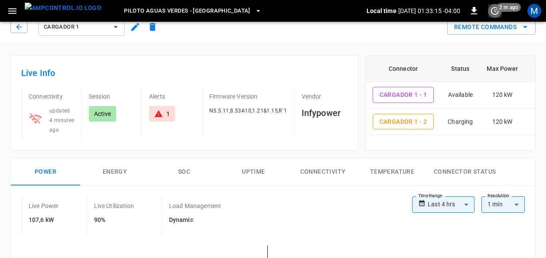
click at [497, 9] on icon "set refresh interval" at bounding box center [495, 11] width 10 height 10
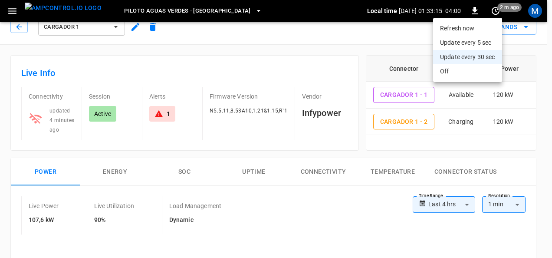
click at [458, 30] on li "Refresh now" at bounding box center [467, 28] width 69 height 14
click at [219, 146] on div at bounding box center [276, 129] width 552 height 258
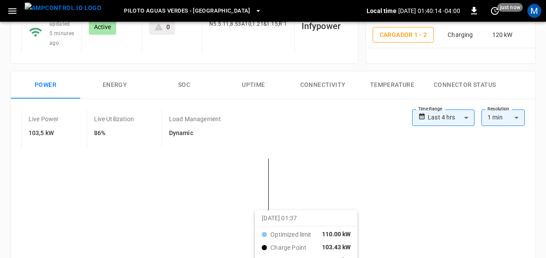
scroll to position [99, 0]
click at [183, 81] on button "SOC" at bounding box center [184, 85] width 69 height 28
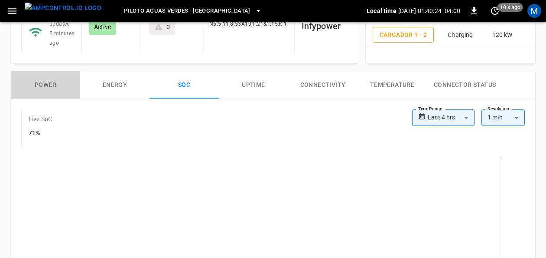
click at [49, 81] on button "Power" at bounding box center [45, 85] width 69 height 28
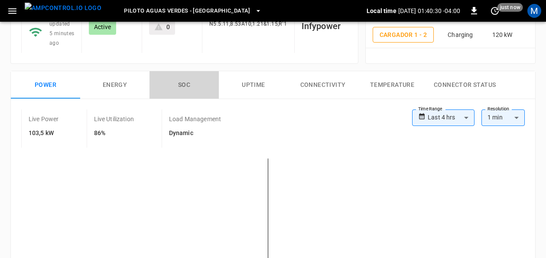
click at [179, 83] on button "SOC" at bounding box center [184, 85] width 69 height 28
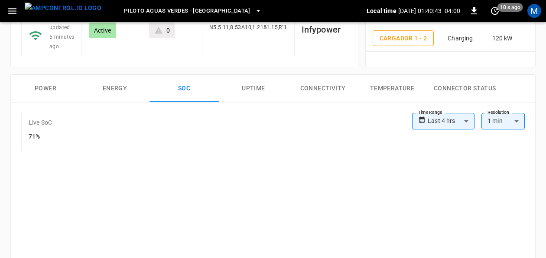
scroll to position [104, 0]
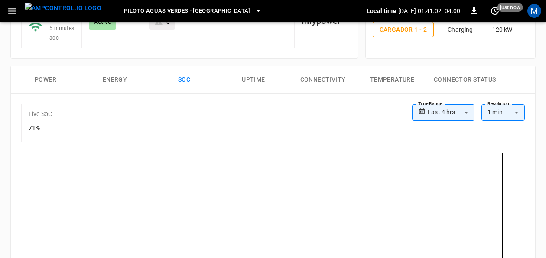
click at [48, 78] on button "Power" at bounding box center [45, 80] width 69 height 28
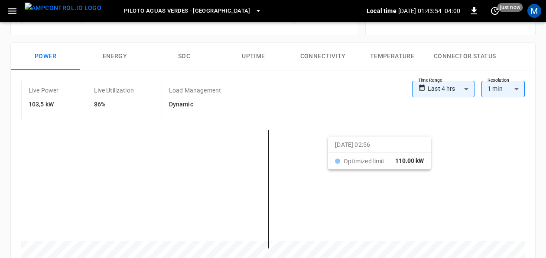
scroll to position [147, 0]
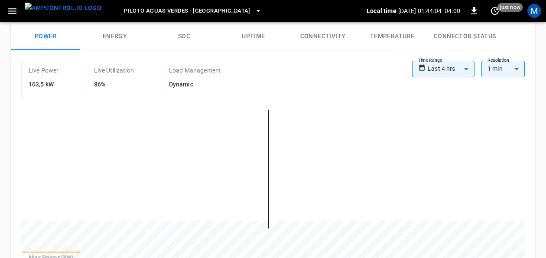
click at [186, 35] on button "SOC" at bounding box center [184, 37] width 69 height 28
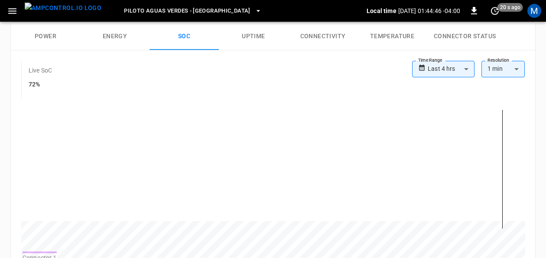
click at [546, 65] on html "**********" at bounding box center [273, 219] width 546 height 732
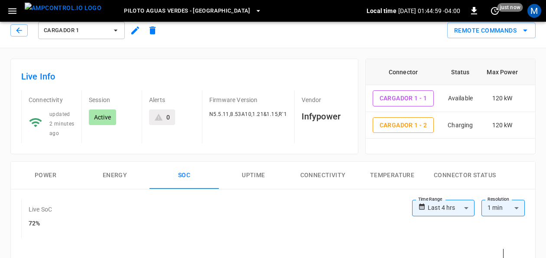
scroll to position [0, 0]
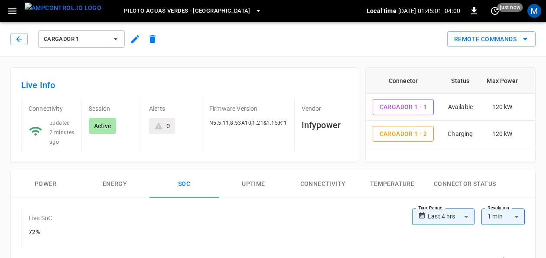
click at [52, 185] on button "Power" at bounding box center [45, 184] width 69 height 28
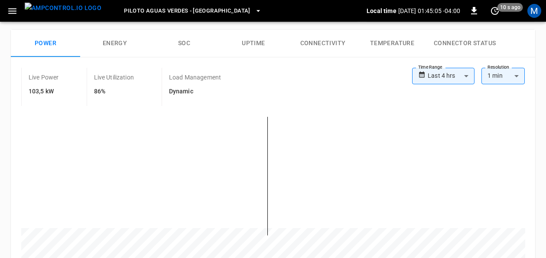
scroll to position [144, 0]
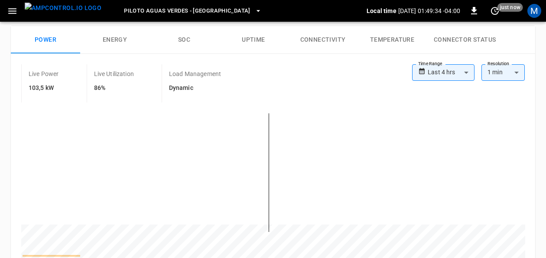
click at [183, 42] on button "SOC" at bounding box center [184, 40] width 69 height 28
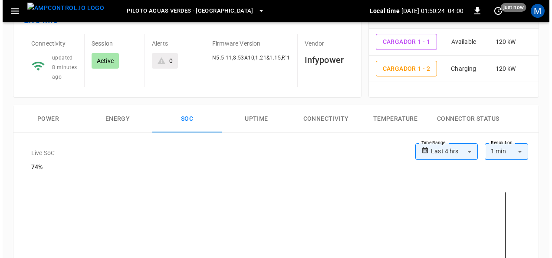
scroll to position [56, 0]
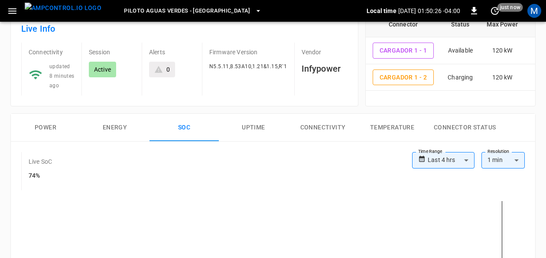
drag, startPoint x: 55, startPoint y: 125, endPoint x: 65, endPoint y: 123, distance: 10.7
click at [55, 125] on button "Power" at bounding box center [45, 128] width 69 height 28
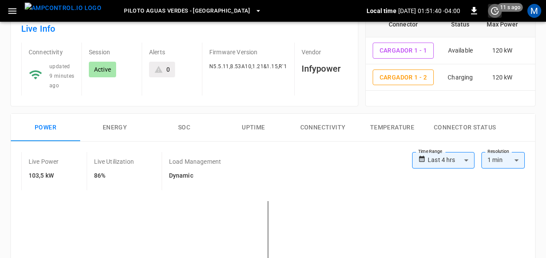
click at [494, 13] on icon "set refresh interval" at bounding box center [495, 11] width 10 height 10
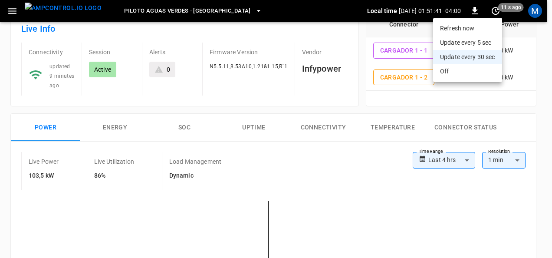
click at [449, 29] on li "Refresh now" at bounding box center [467, 28] width 69 height 14
click at [479, 32] on li "Refresh now" at bounding box center [467, 28] width 69 height 14
